Goal: Transaction & Acquisition: Subscribe to service/newsletter

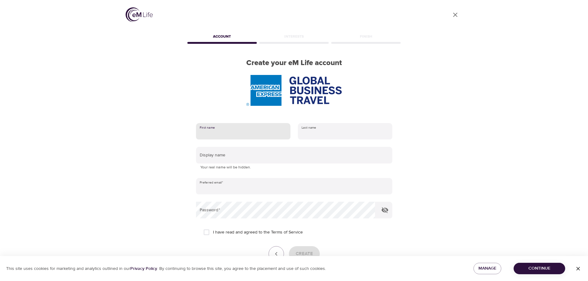
type input "Melanie"
type input "Rohr"
type input "melanie.rohr@amexgbt.com"
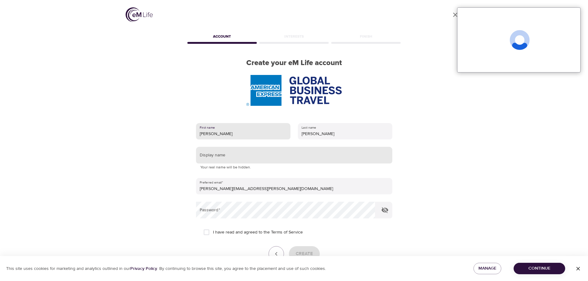
click at [231, 158] on input "text" at bounding box center [294, 155] width 196 height 17
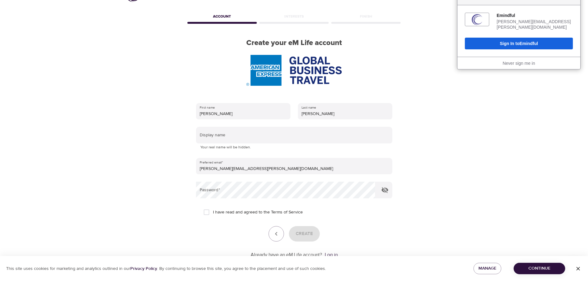
scroll to position [31, 0]
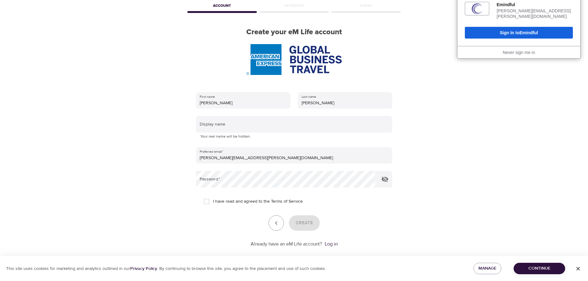
click at [206, 202] on input "I have read and agreed to the Terms of Service" at bounding box center [206, 201] width 13 height 13
checkbox input "true"
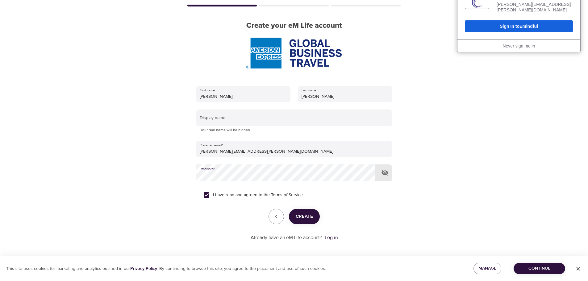
scroll to position [39, 0]
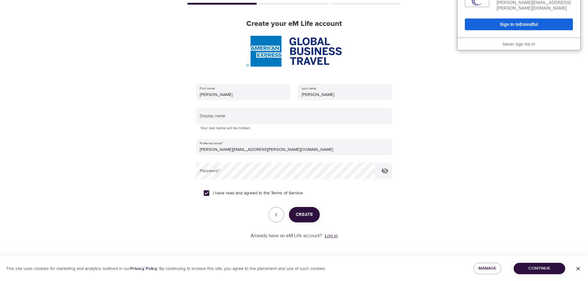
click at [329, 236] on link "Log in" at bounding box center [331, 236] width 13 height 6
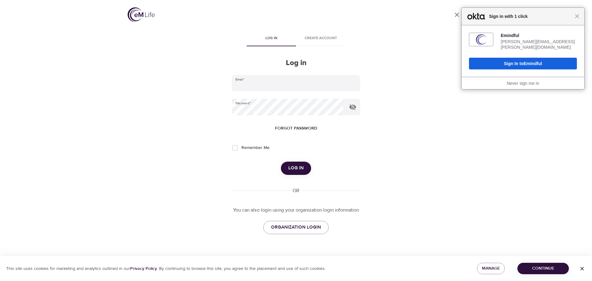
type input "melanie.rohr@amexgbt.com"
click at [235, 148] on input "Remember Me" at bounding box center [235, 147] width 13 height 13
checkbox input "true"
click at [293, 168] on span "Log in" at bounding box center [295, 168] width 15 height 8
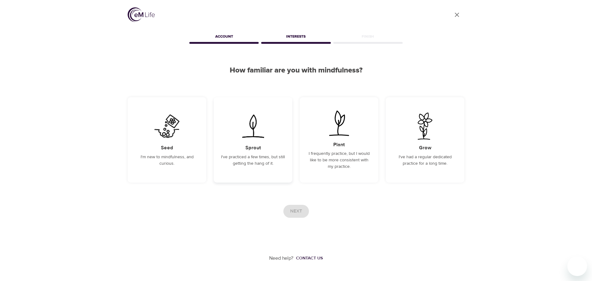
click at [269, 147] on div "Sprout I've practiced a few times, but still getting the hang of it." at bounding box center [253, 139] width 79 height 85
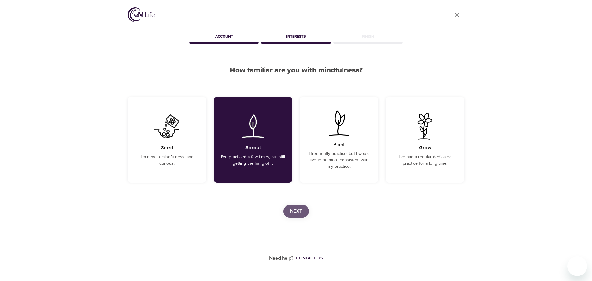
click at [300, 209] on span "Next" at bounding box center [296, 211] width 12 height 8
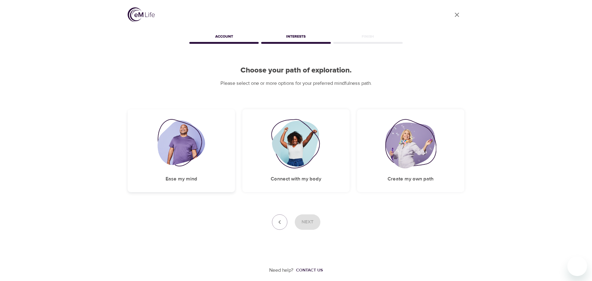
click at [194, 151] on img at bounding box center [182, 143] width 48 height 49
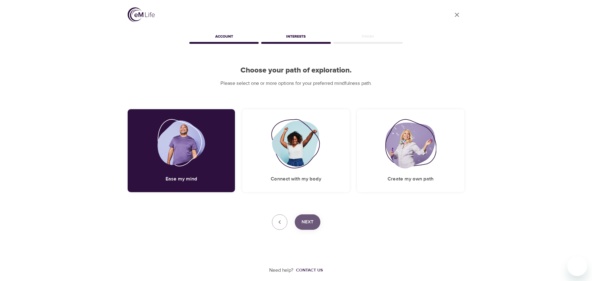
click at [311, 222] on span "Next" at bounding box center [308, 222] width 12 height 8
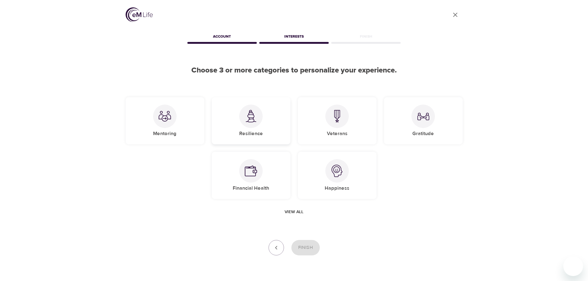
click at [255, 123] on div at bounding box center [250, 116] width 23 height 23
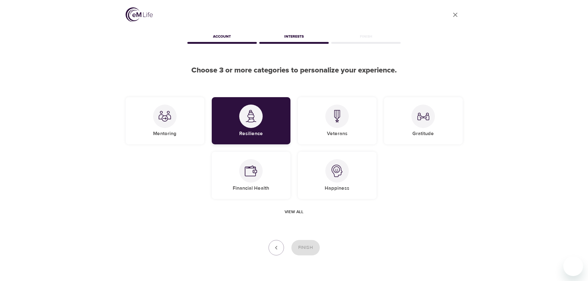
click at [247, 115] on img at bounding box center [251, 116] width 12 height 13
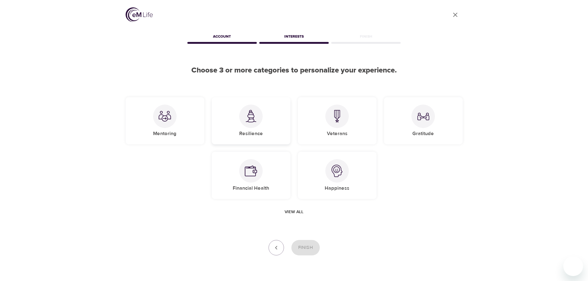
click at [253, 122] on img at bounding box center [251, 116] width 12 height 13
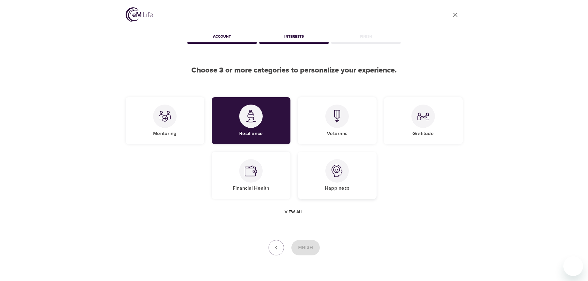
click at [347, 179] on div "Happiness" at bounding box center [337, 175] width 79 height 47
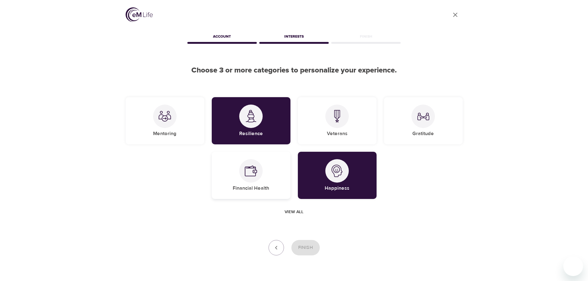
click at [241, 187] on h5 "Financial Health" at bounding box center [251, 188] width 36 height 6
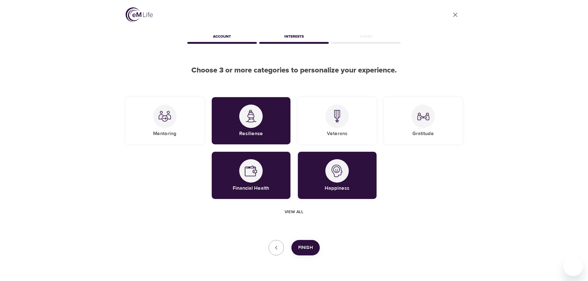
click at [304, 247] on span "Finish" at bounding box center [305, 248] width 15 height 8
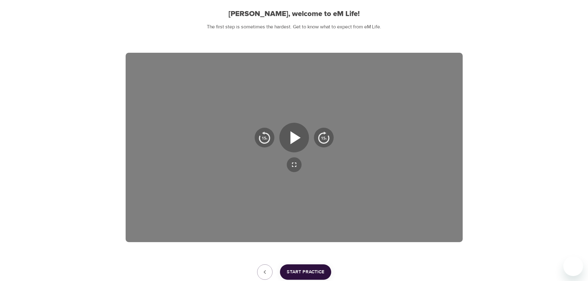
scroll to position [62, 0]
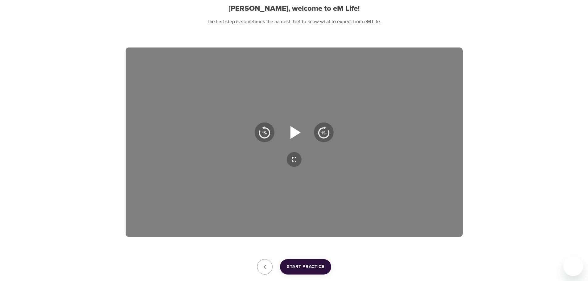
click at [295, 129] on icon "button" at bounding box center [294, 132] width 22 height 22
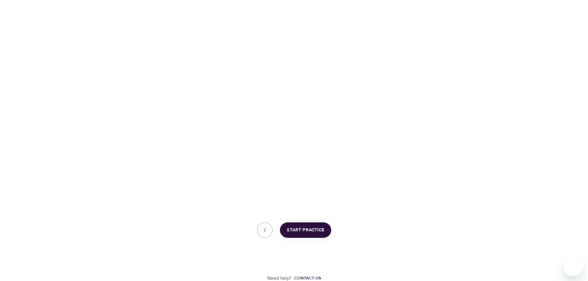
scroll to position [99, 0]
click at [305, 229] on span "Start Practice" at bounding box center [306, 229] width 38 height 8
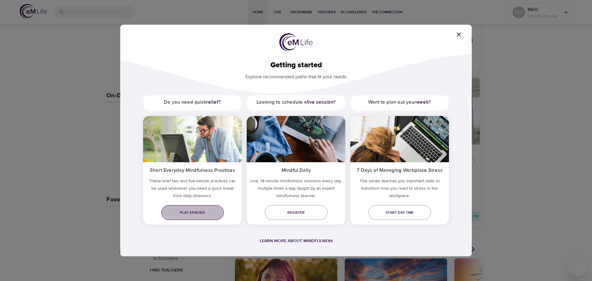
click at [195, 211] on span "Play episode" at bounding box center [192, 212] width 53 height 6
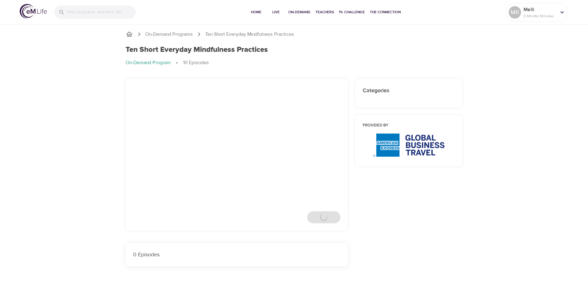
scroll to position [16, 0]
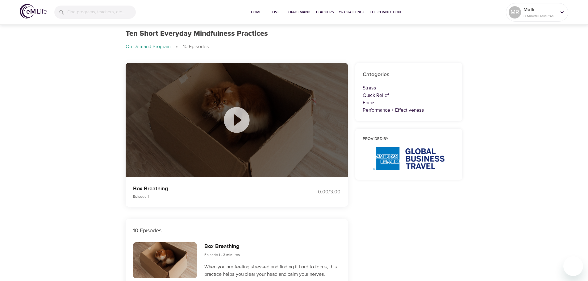
click at [237, 119] on icon at bounding box center [236, 120] width 31 height 31
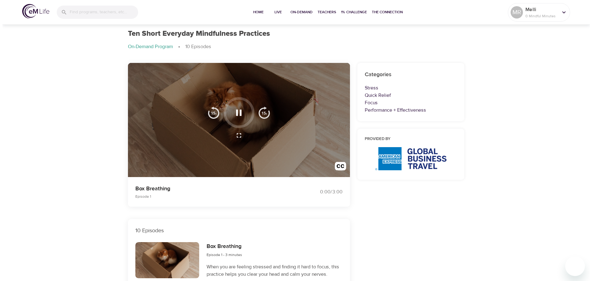
scroll to position [0, 0]
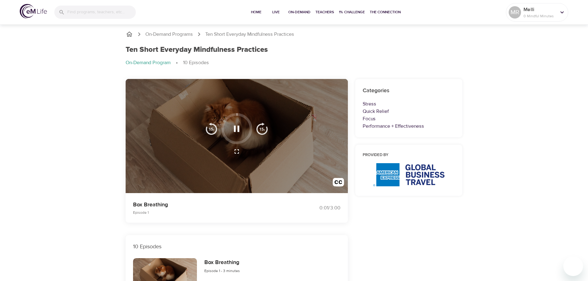
click at [235, 151] on icon "button" at bounding box center [236, 151] width 7 height 7
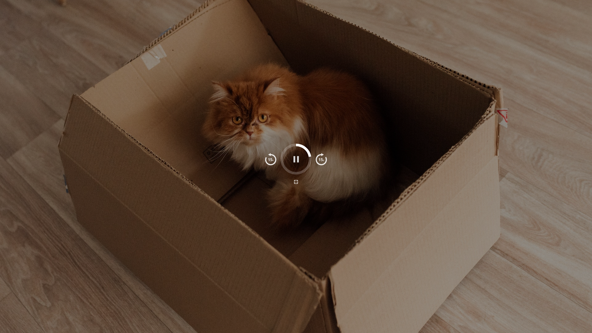
click at [295, 160] on icon "button" at bounding box center [296, 159] width 6 height 6
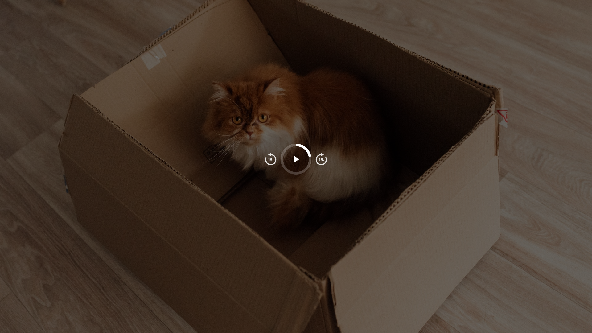
click at [295, 160] on icon "button" at bounding box center [296, 159] width 5 height 6
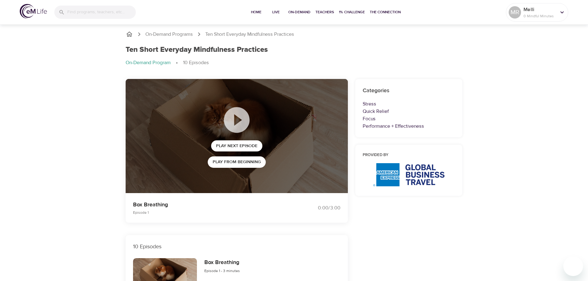
click at [551, 15] on p "0 Mindful Minutes" at bounding box center [539, 16] width 33 height 6
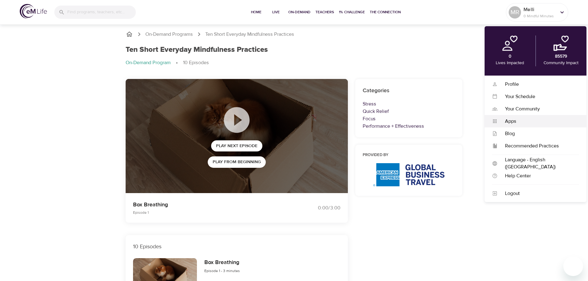
click at [511, 120] on div "Apps" at bounding box center [537, 121] width 81 height 7
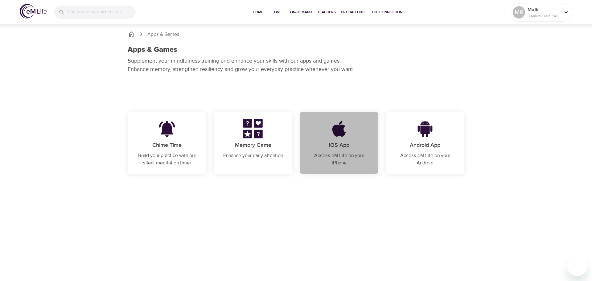
click at [336, 137] on img at bounding box center [339, 128] width 38 height 19
